Goal: Find specific page/section: Find specific page/section

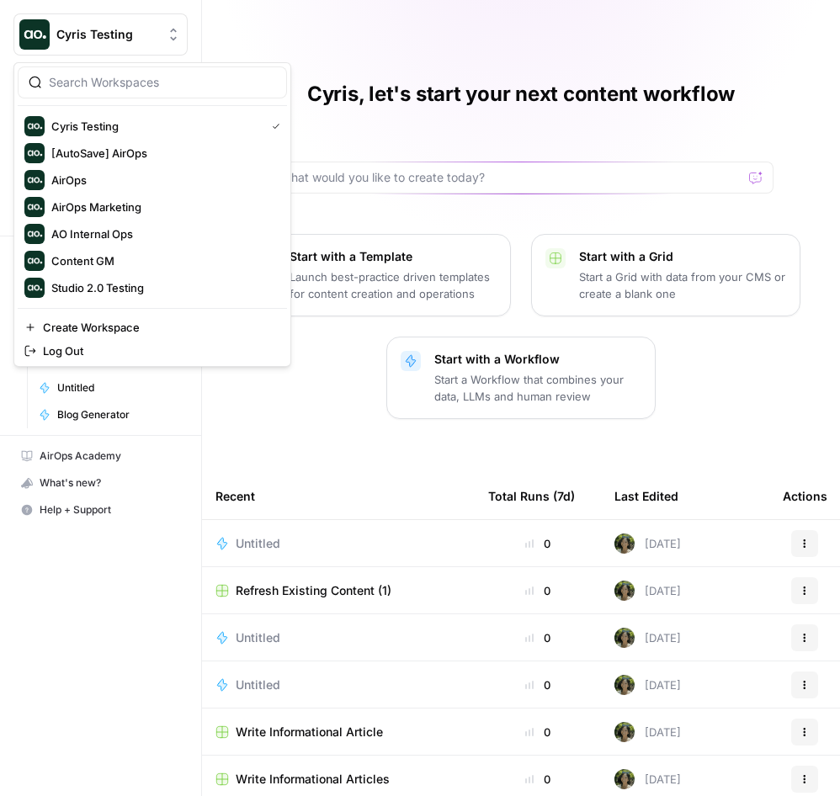
click at [145, 34] on span "Cyris Testing" at bounding box center [107, 34] width 102 height 17
click at [111, 84] on input "search" at bounding box center [162, 82] width 227 height 17
click at [107, 183] on span "AirOps" at bounding box center [162, 180] width 222 height 17
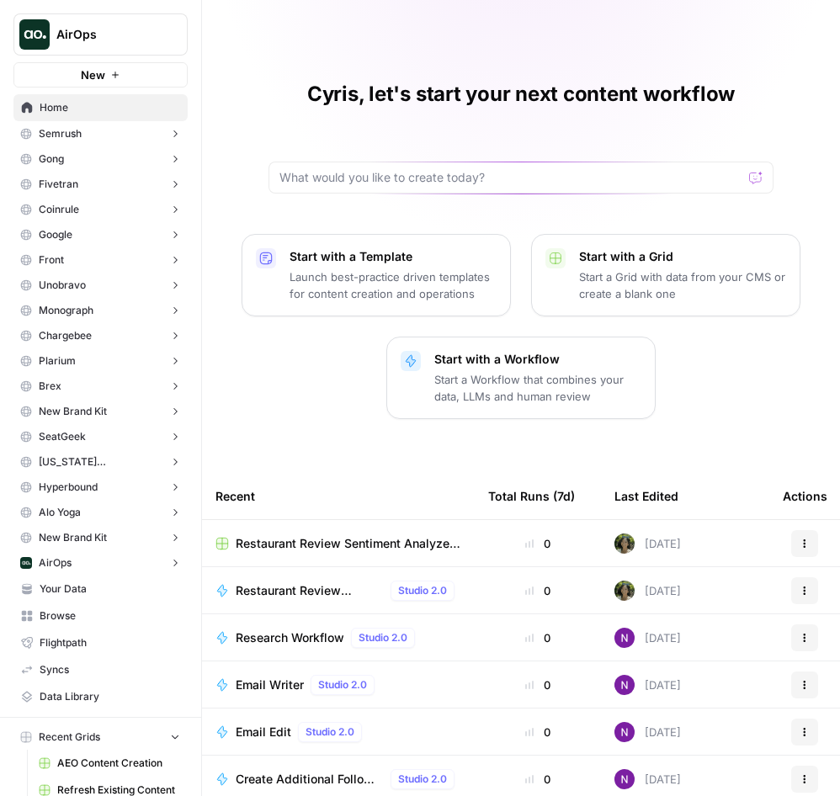
click at [148, 27] on span "AirOps" at bounding box center [107, 34] width 102 height 17
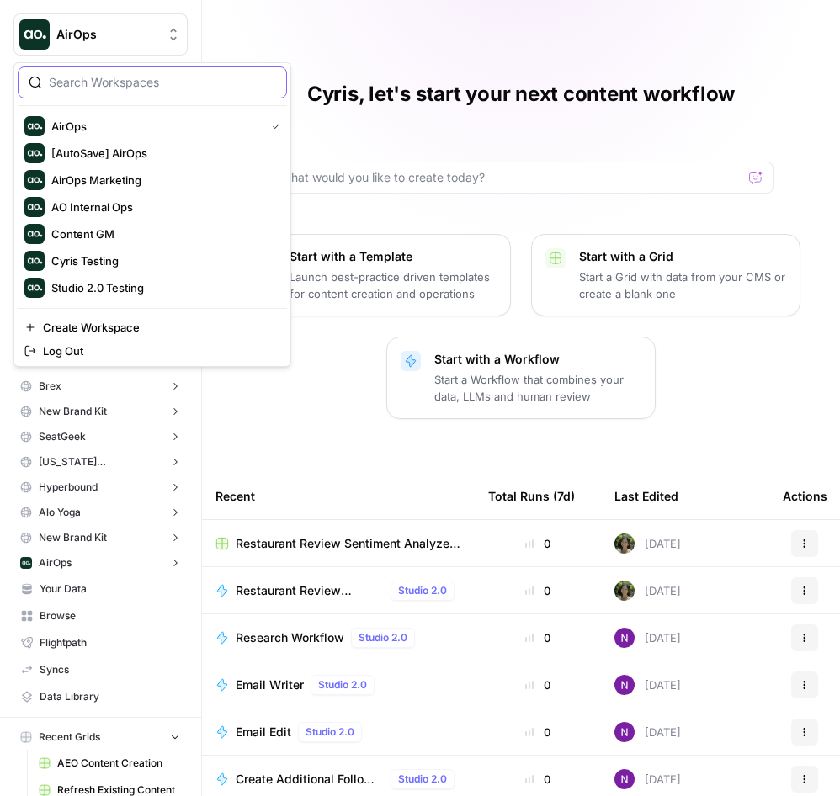
click at [182, 79] on input "search" at bounding box center [162, 82] width 227 height 17
type input "gong"
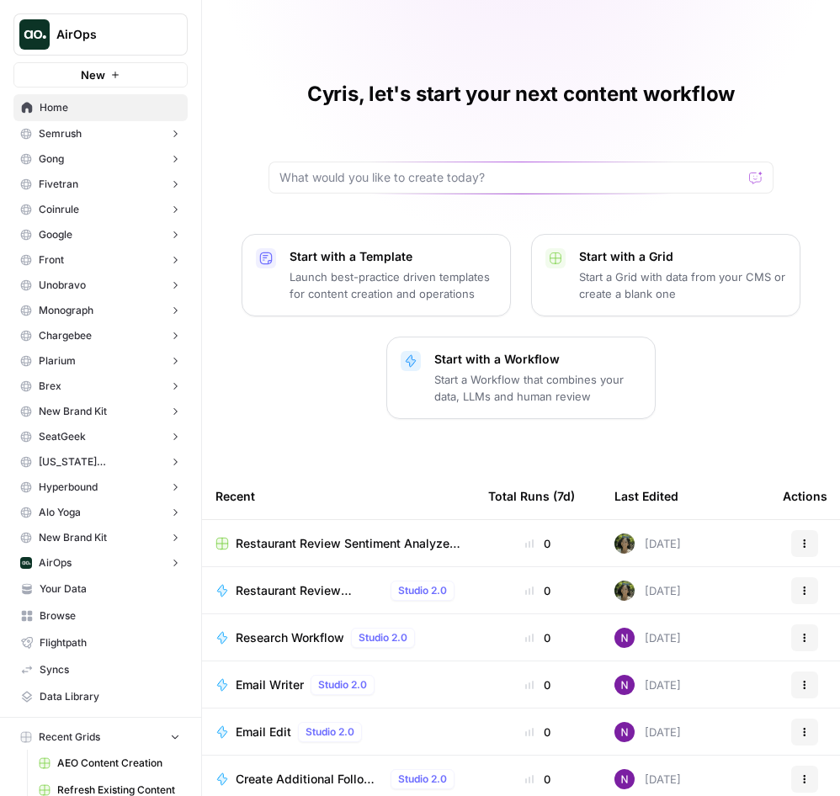
click at [373, 40] on div "Cyris, let's start your next content workflow Start with a Template Launch best…" at bounding box center [521, 438] width 638 height 877
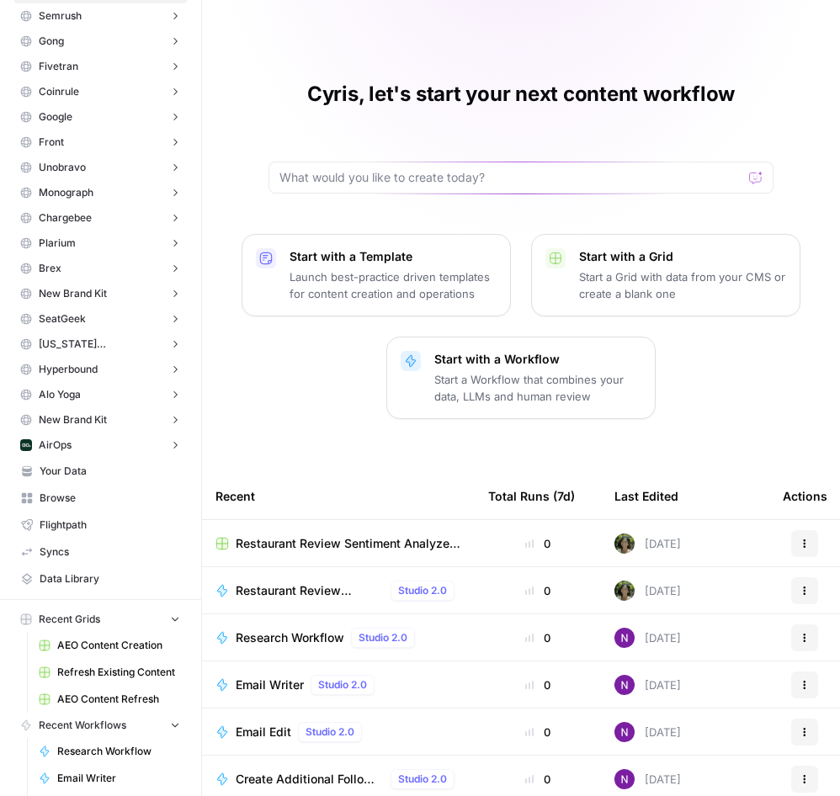
scroll to position [117, 0]
